Goal: Find specific page/section: Find specific page/section

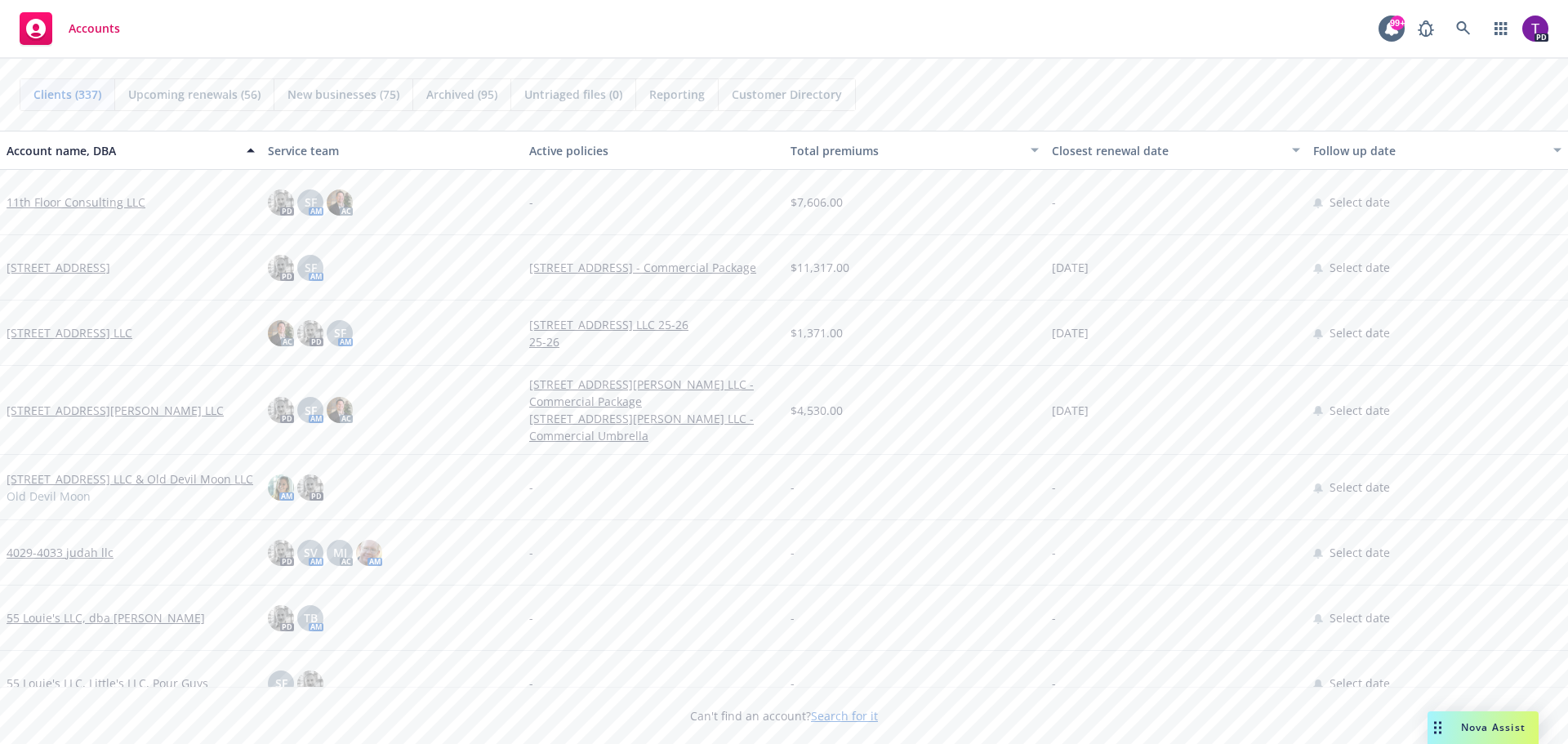
click at [835, 715] on link "Search for it" at bounding box center [845, 715] width 67 height 15
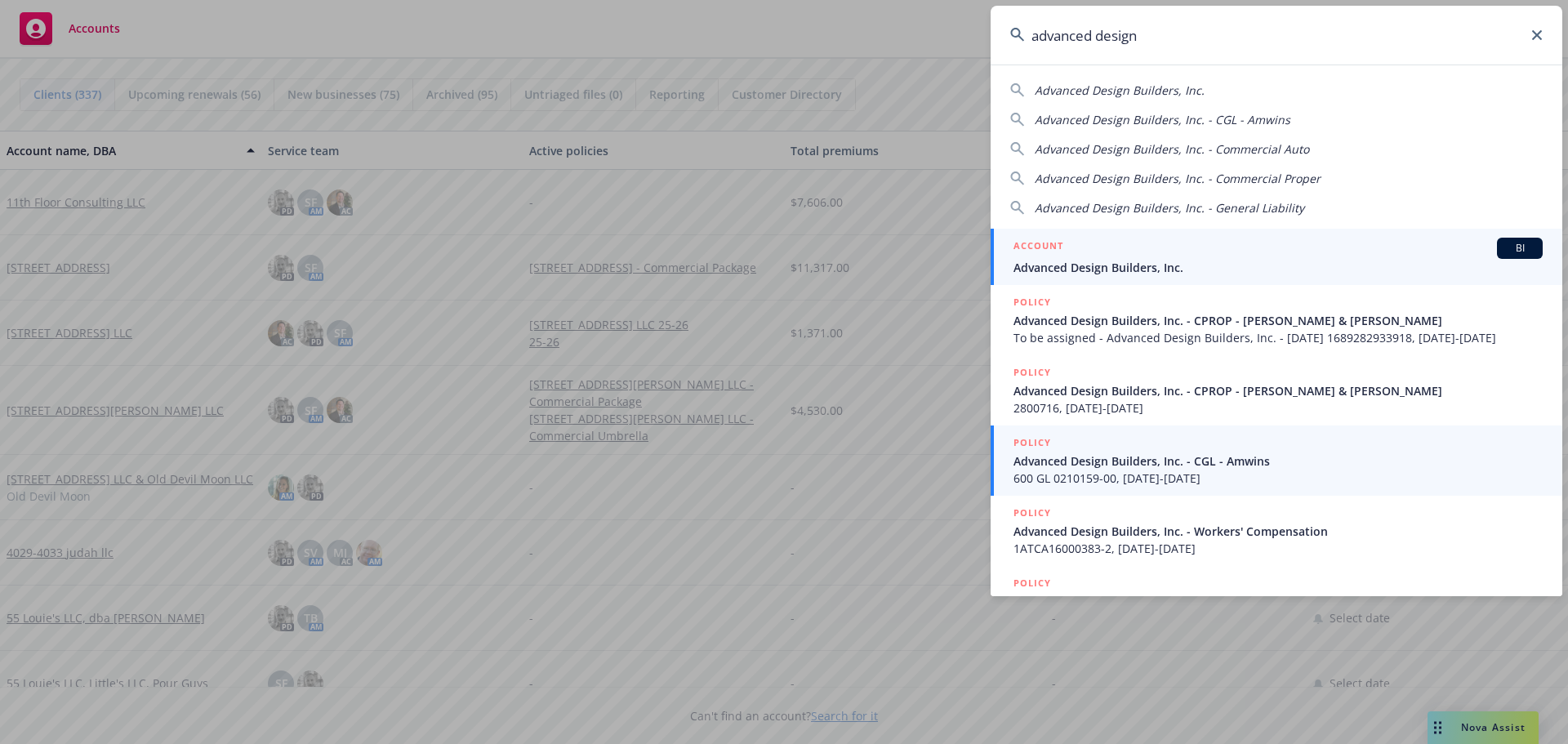
type input "advanced design"
click at [1125, 258] on div "ACCOUNT BI Advanced Design Builders, Inc." at bounding box center [1278, 257] width 529 height 38
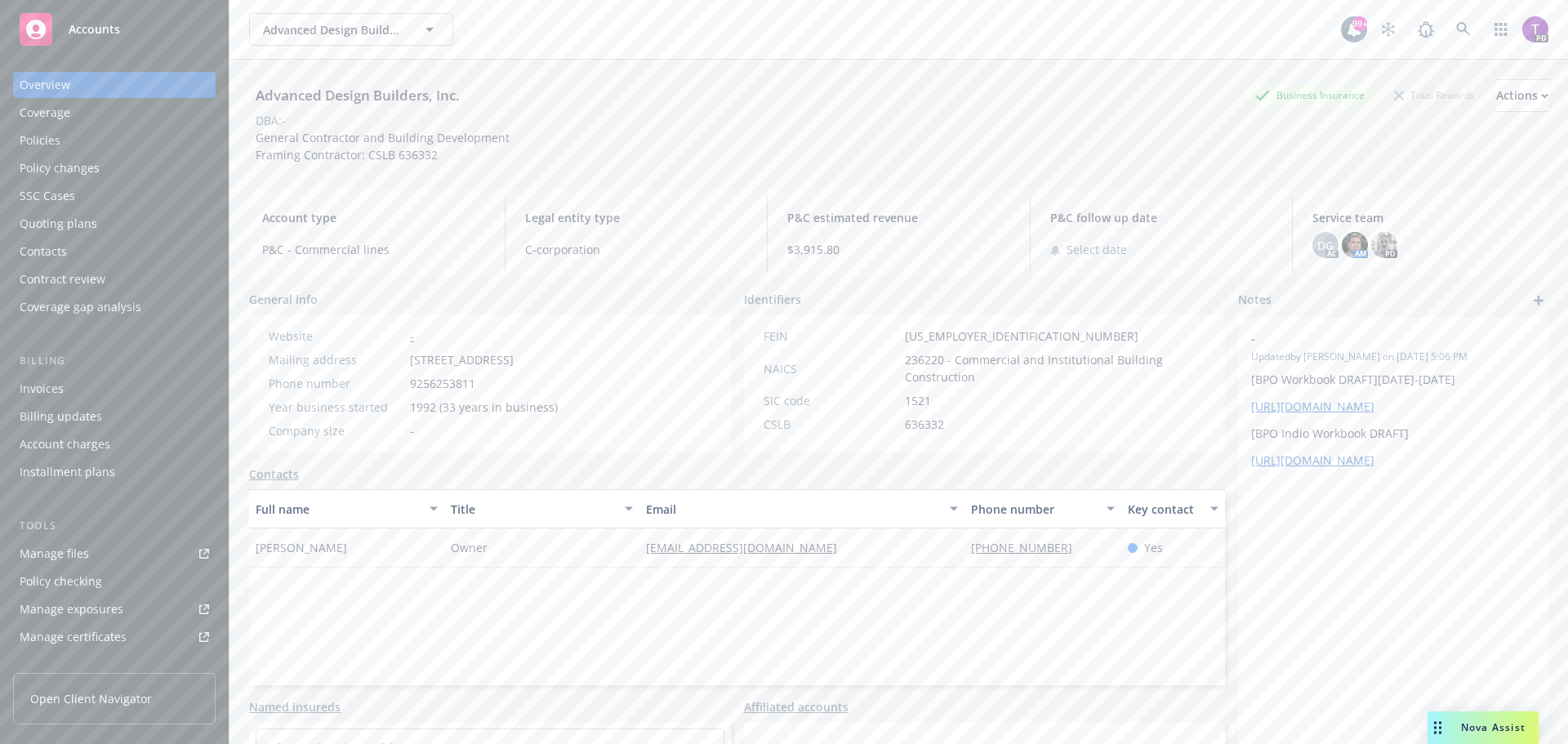
click at [36, 132] on div "Policies" at bounding box center [40, 140] width 41 height 26
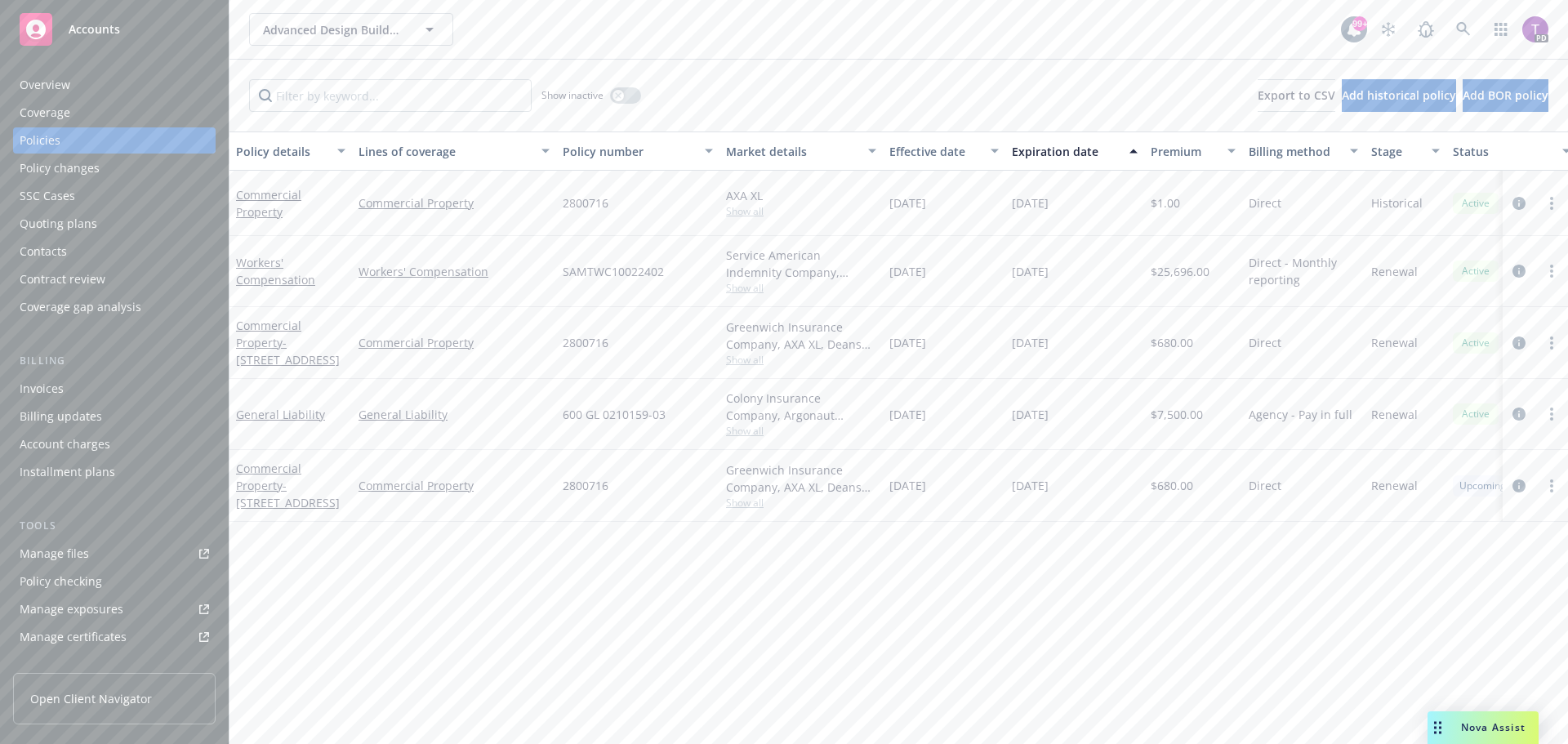
click at [29, 87] on div "Overview" at bounding box center [45, 84] width 51 height 26
